Goal: Navigation & Orientation: Understand site structure

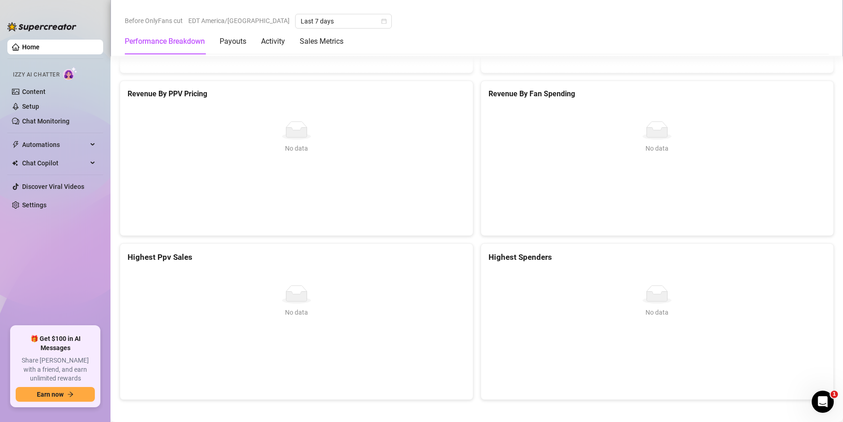
scroll to position [1199, 0]
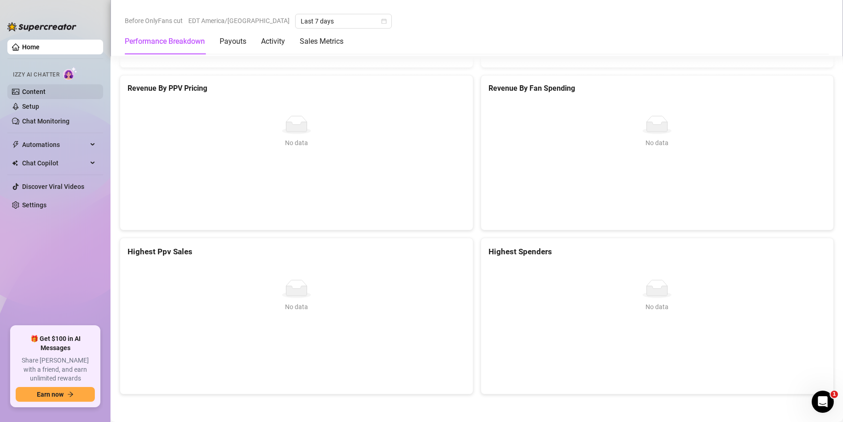
click at [32, 95] on link "Content" at bounding box center [33, 91] width 23 height 7
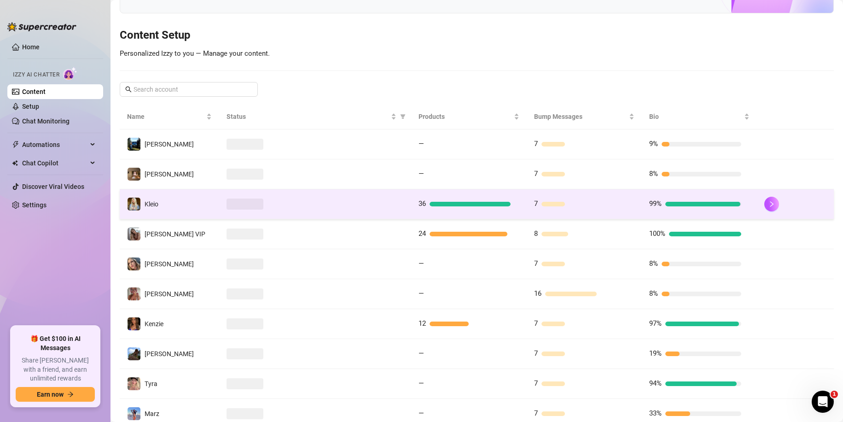
scroll to position [92, 0]
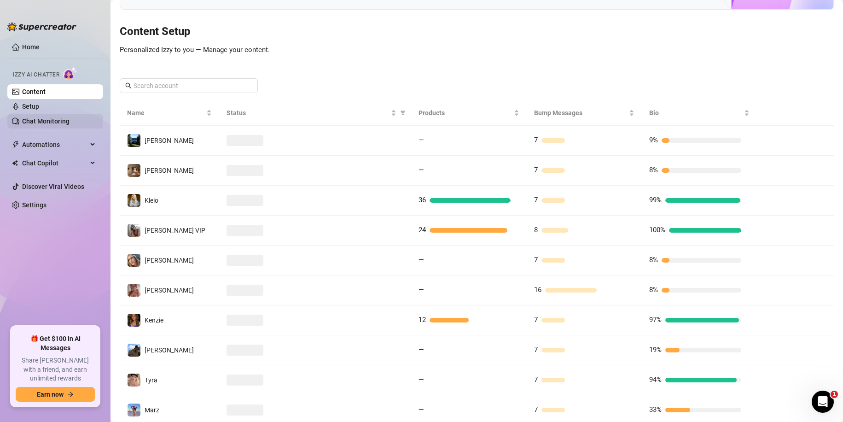
click at [45, 121] on link "Chat Monitoring" at bounding box center [45, 120] width 47 height 7
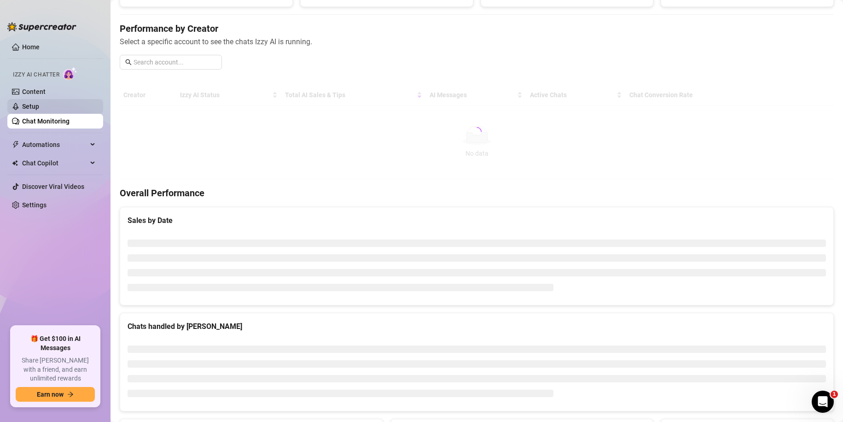
click at [39, 103] on link "Setup" at bounding box center [30, 106] width 17 height 7
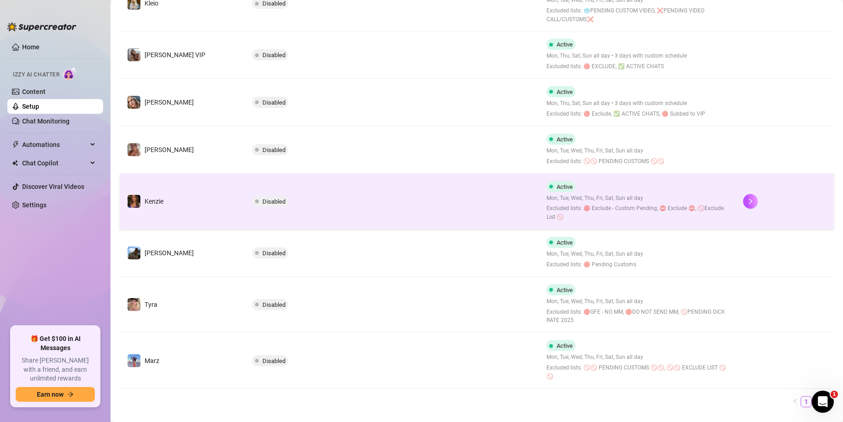
scroll to position [331, 0]
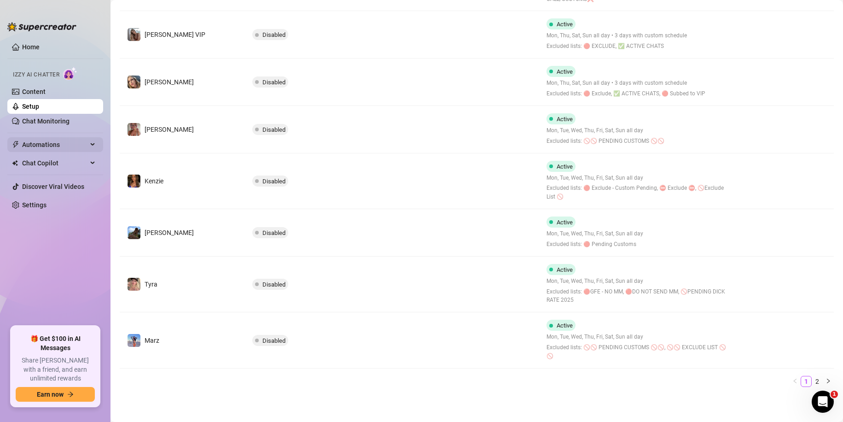
click at [80, 146] on span "Automations" at bounding box center [54, 144] width 65 height 15
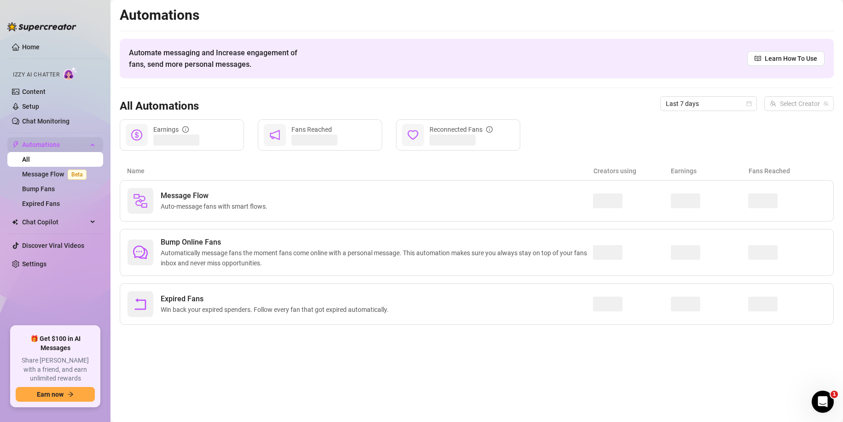
click at [66, 147] on span "Automations" at bounding box center [54, 144] width 65 height 15
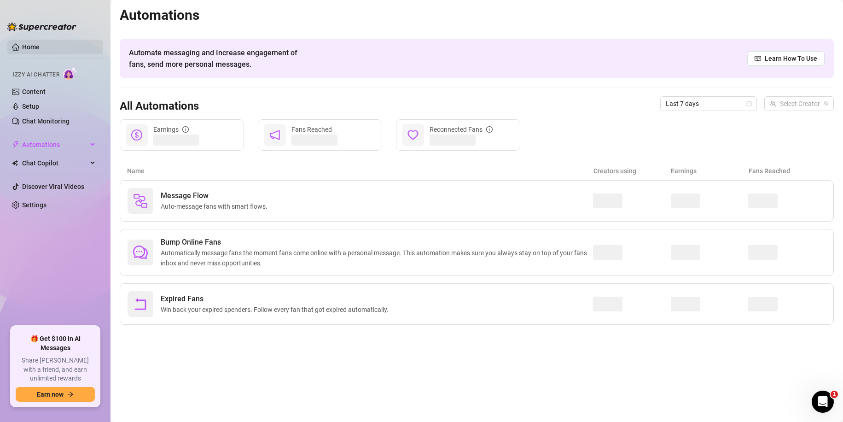
click at [34, 44] on link "Home" at bounding box center [31, 46] width 18 height 7
